Goal: Task Accomplishment & Management: Manage account settings

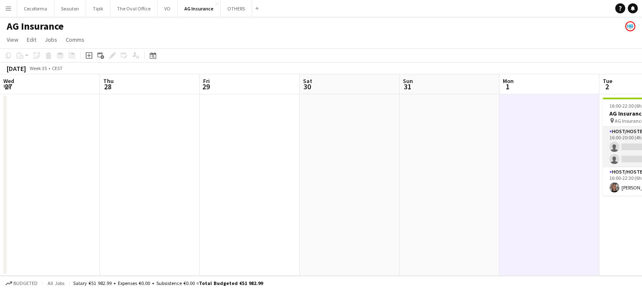
scroll to position [0, 217]
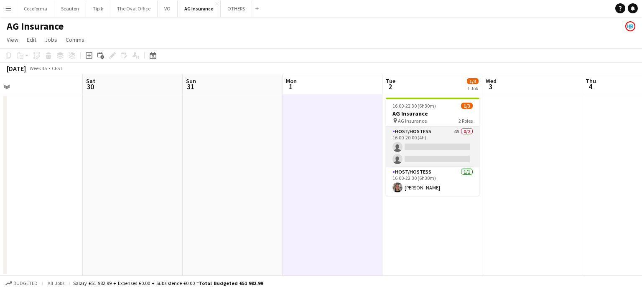
click at [430, 148] on app-card-role "Host/Hostess 4A 0/2 16:00-20:00 (4h) single-neutral-actions single-neutral-acti…" at bounding box center [433, 147] width 94 height 41
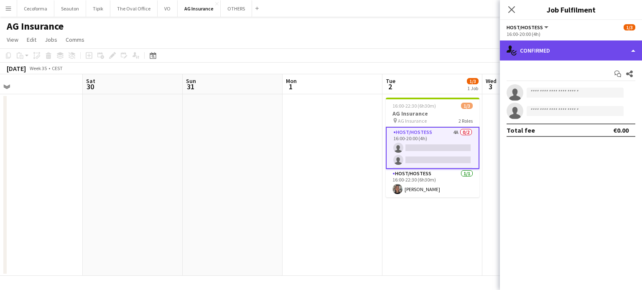
click at [635, 51] on div "single-neutral-actions-check-2 Confirmed" at bounding box center [571, 51] width 142 height 20
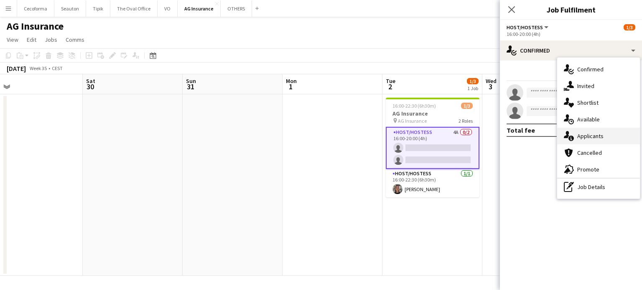
click at [583, 137] on div "single-neutral-actions-information Applicants" at bounding box center [598, 136] width 83 height 17
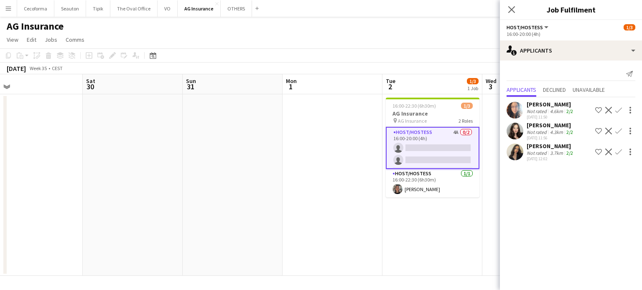
click at [373, 201] on app-date-cell at bounding box center [332, 185] width 100 height 182
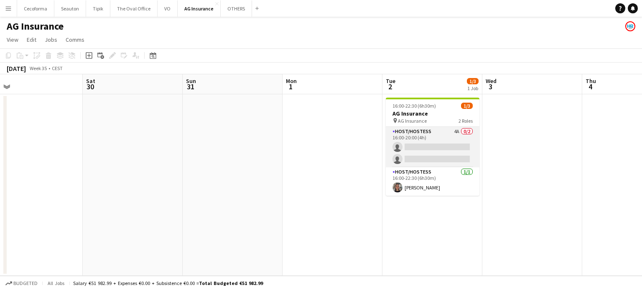
click at [436, 150] on app-card-role "Host/Hostess 4A 0/2 16:00-20:00 (4h) single-neutral-actions single-neutral-acti…" at bounding box center [433, 147] width 94 height 41
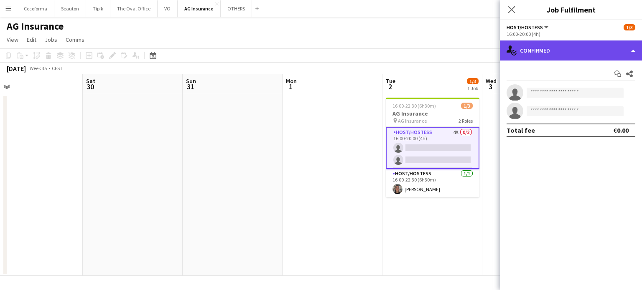
click at [633, 51] on div "single-neutral-actions-check-2 Confirmed" at bounding box center [571, 51] width 142 height 20
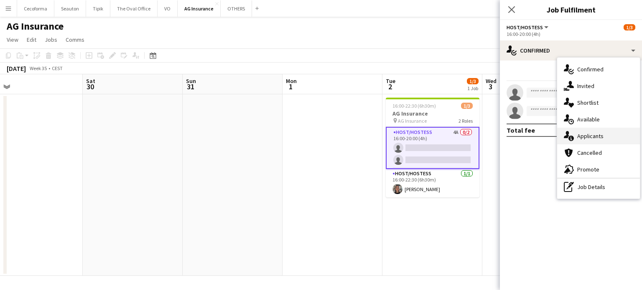
click at [588, 138] on div "single-neutral-actions-information Applicants" at bounding box center [598, 136] width 83 height 17
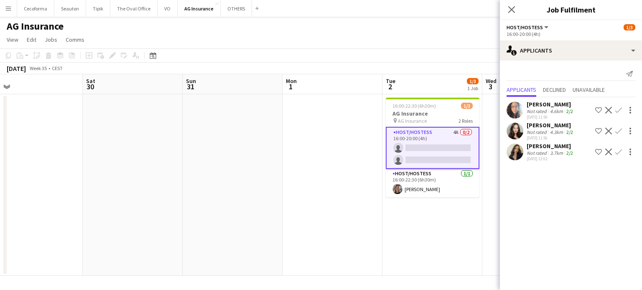
click at [323, 237] on app-date-cell at bounding box center [332, 185] width 100 height 182
